Goal: Find specific page/section: Find specific page/section

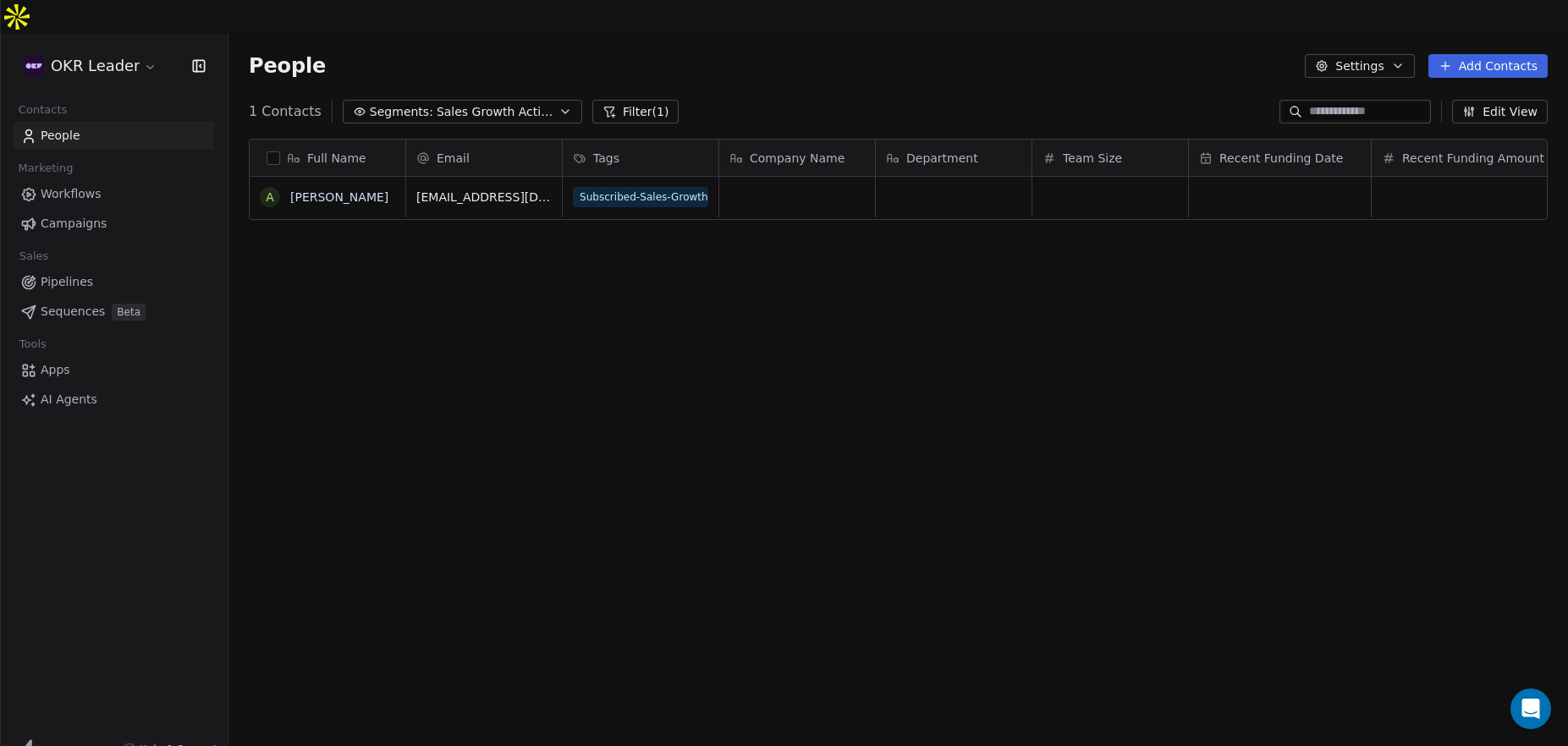
scroll to position [657, 1340]
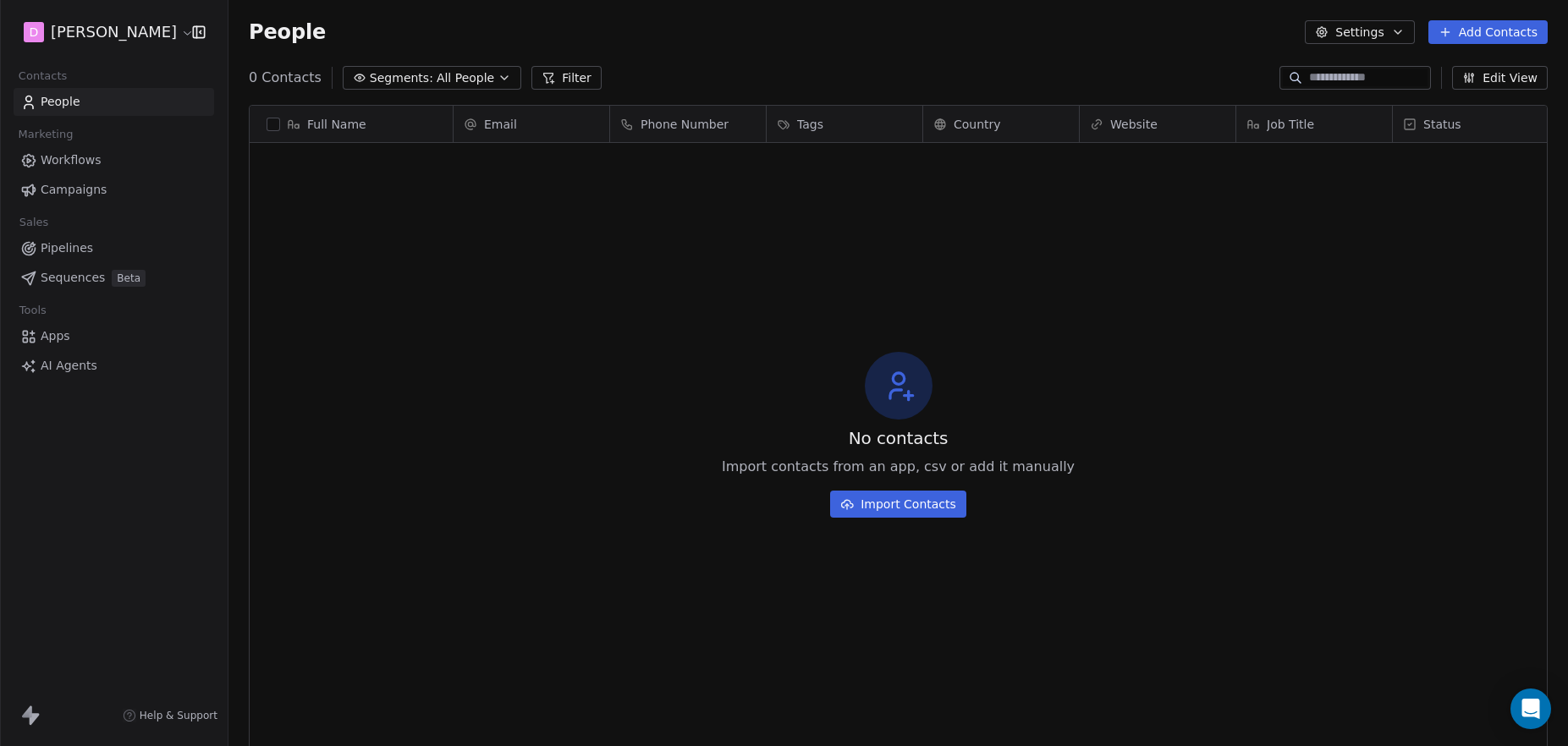
scroll to position [657, 1340]
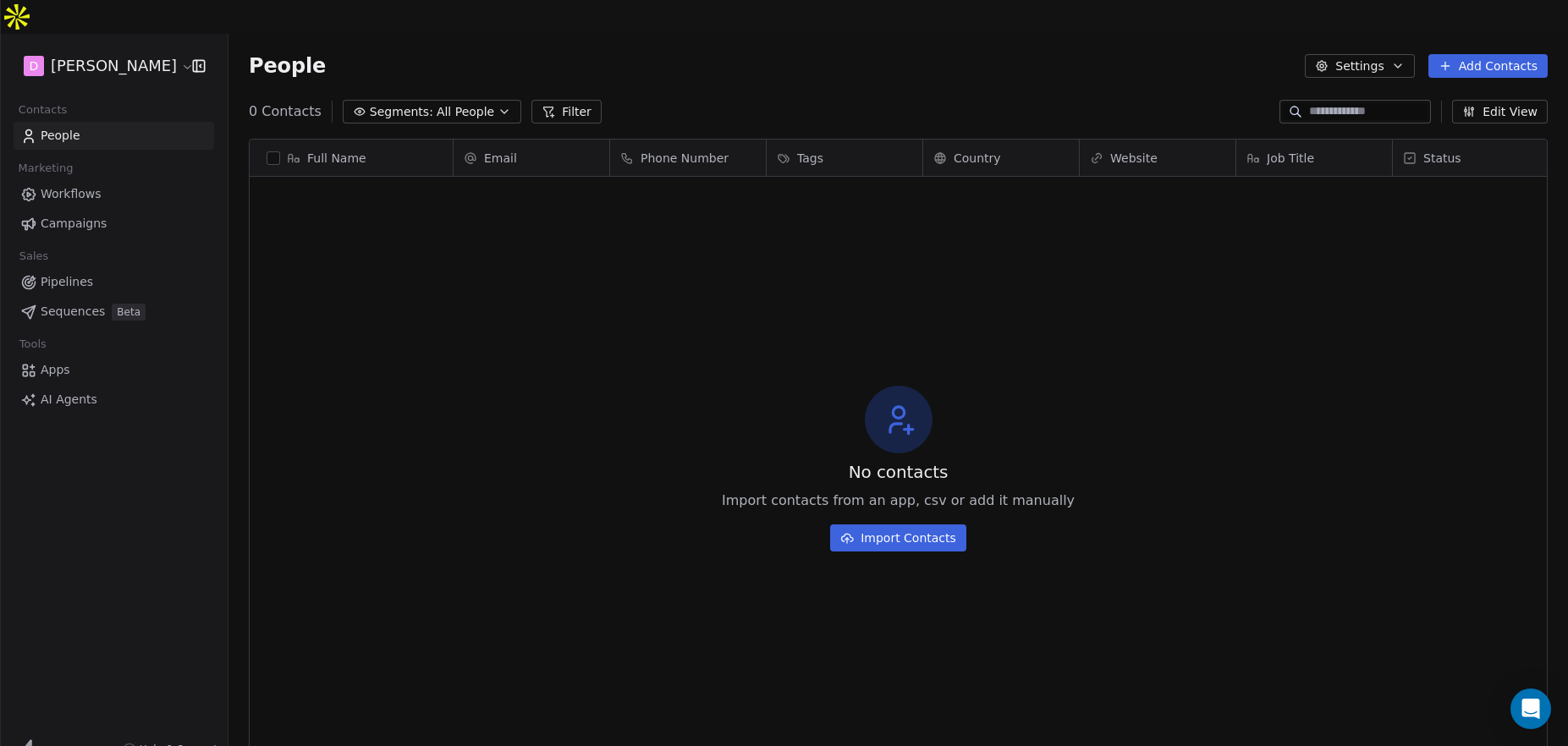
click at [130, 23] on html "D [PERSON_NAME] Contacts People Marketing Workflows Campaigns Sales Pipelines S…" at bounding box center [784, 390] width 1568 height 780
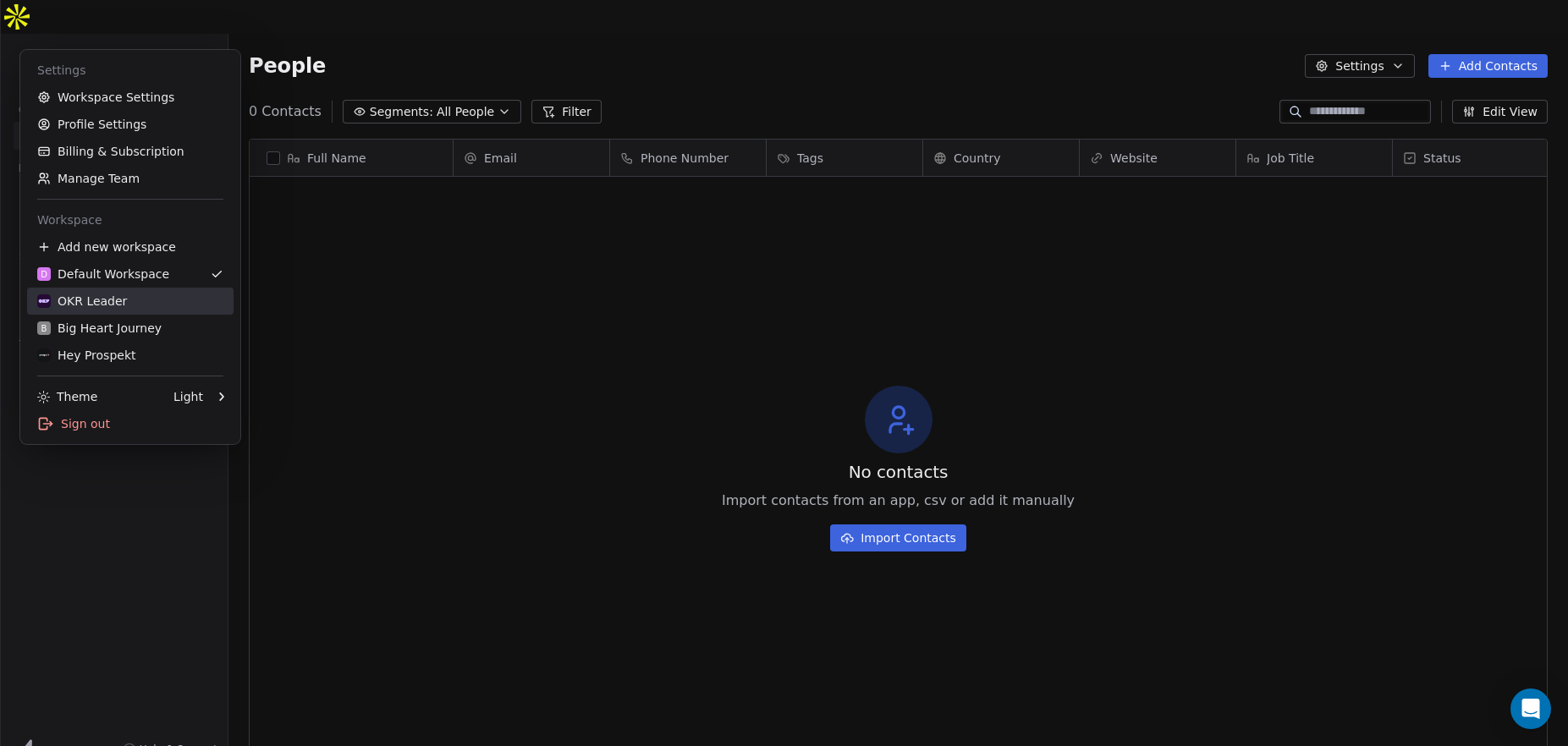
click at [110, 302] on div "OKR Leader" at bounding box center [82, 301] width 90 height 17
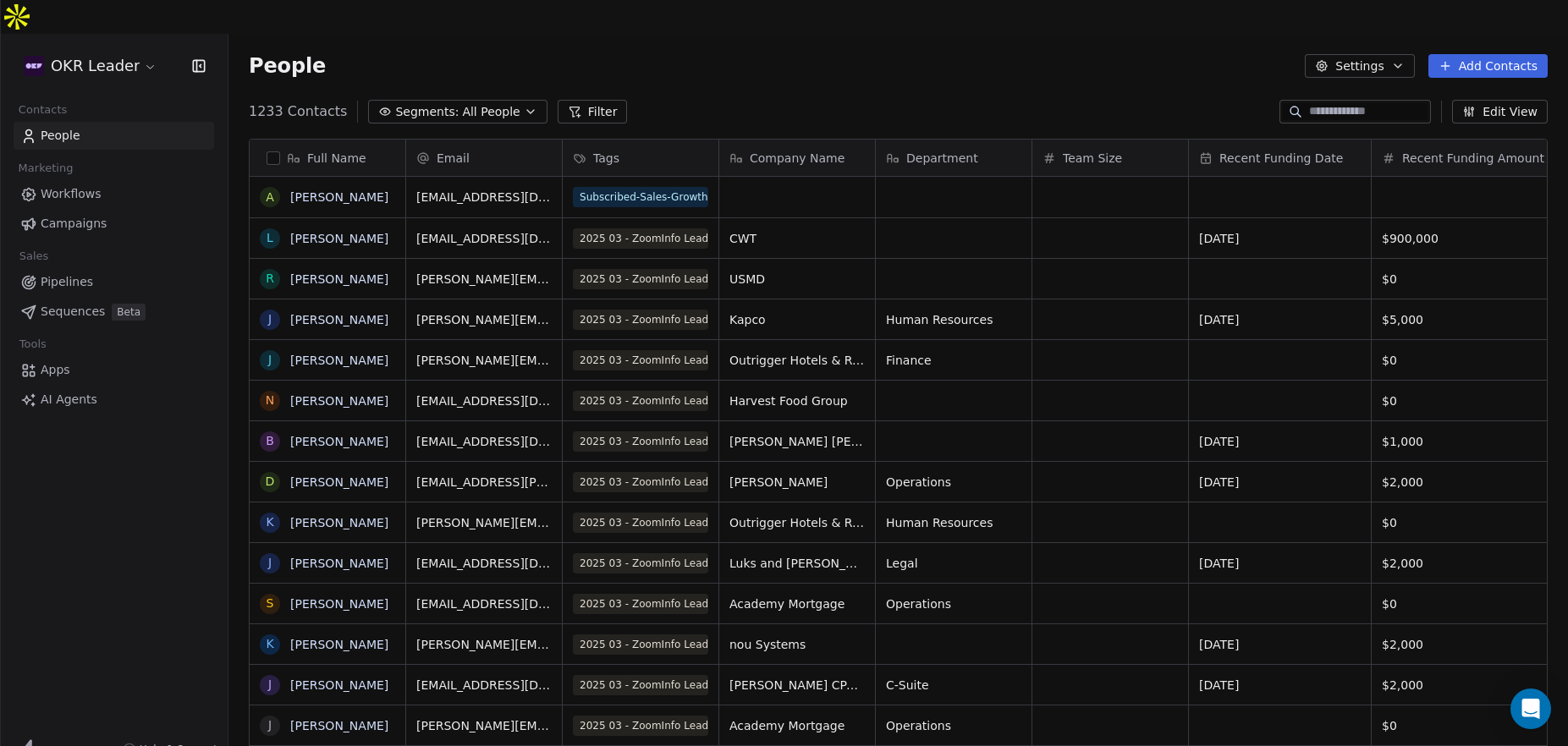
scroll to position [657, 1340]
click at [462, 103] on span "All People" at bounding box center [491, 112] width 58 height 18
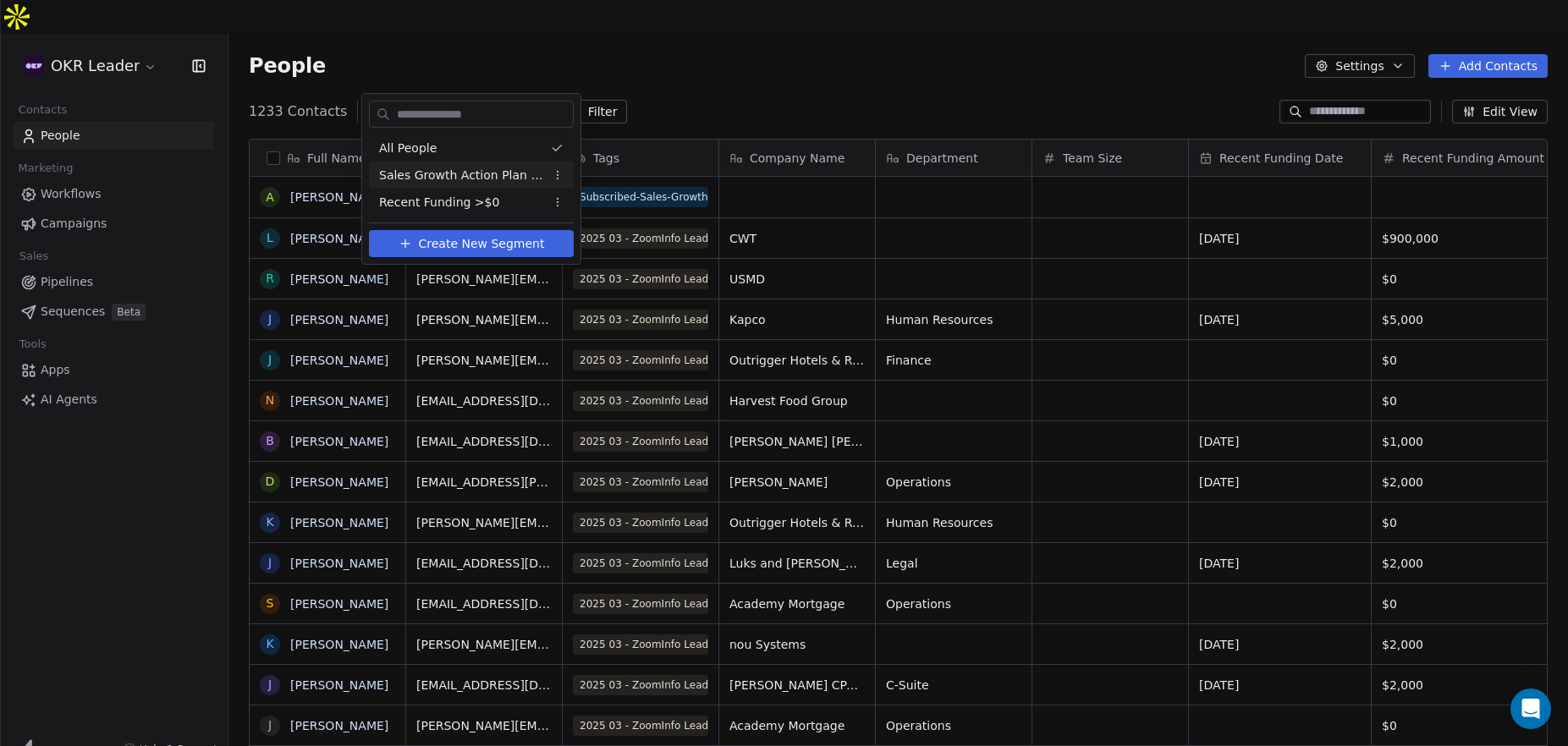
click at [457, 180] on span "Sales Growth Action Plan Subscribers" at bounding box center [462, 176] width 166 height 18
